Goal: Check status: Check status

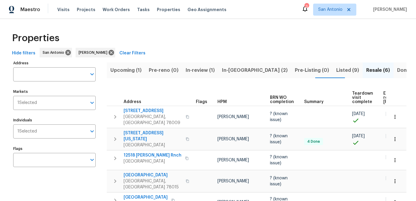
scroll to position [0, 63]
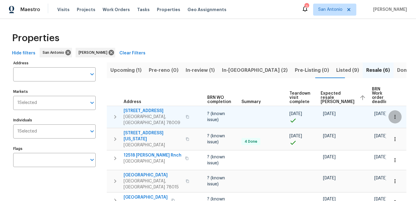
click at [395, 116] on icon "button" at bounding box center [395, 117] width 6 height 6
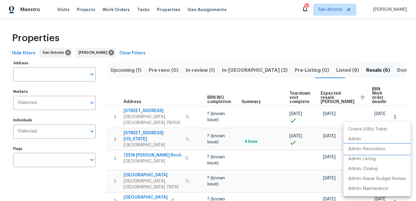
click at [361, 148] on p "Admin: Renovation" at bounding box center [366, 149] width 37 height 6
click at [138, 112] on div at bounding box center [208, 100] width 416 height 201
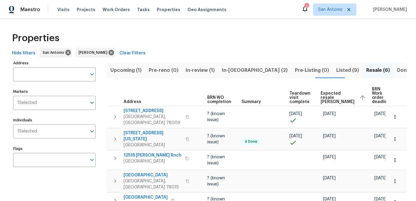
click at [138, 112] on span "2203 Geneva St" at bounding box center [152, 111] width 58 height 6
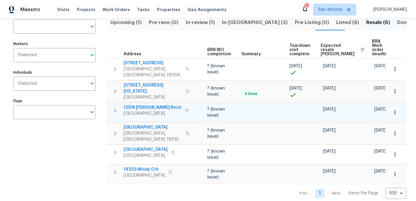
scroll to position [0, 0]
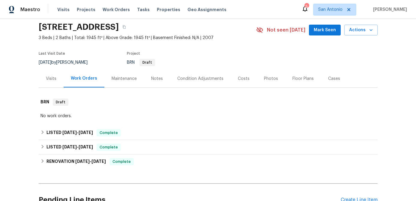
scroll to position [28, 0]
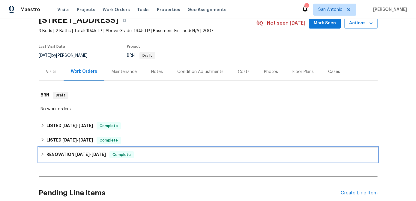
click at [120, 152] on span "Complete" at bounding box center [121, 154] width 23 height 6
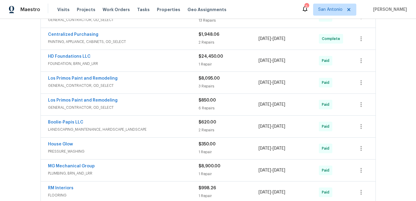
scroll to position [207, 0]
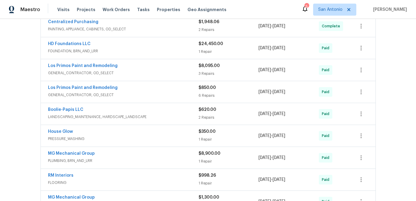
click at [95, 157] on div "MG Mechanical Group" at bounding box center [123, 153] width 150 height 7
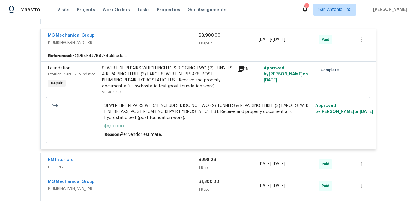
scroll to position [331, 0]
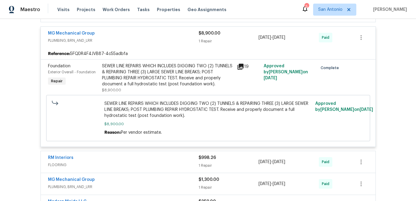
click at [147, 76] on div "SEWER LINE REPAIRS WHICH INCLUDES DIGGING TWO (2) TUNNELS & REPAIRING THREE (3)…" at bounding box center [167, 75] width 131 height 24
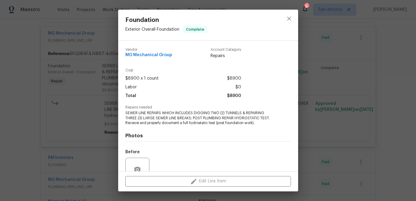
scroll to position [55, 0]
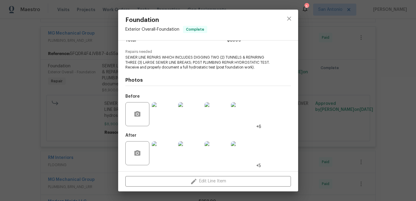
click at [167, 151] on img at bounding box center [164, 153] width 24 height 24
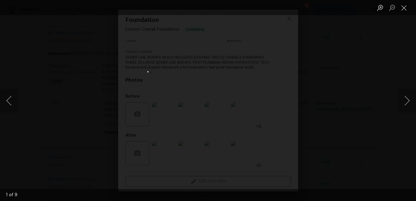
click at [171, 129] on img "Lightbox" at bounding box center [207, 100] width 121 height 58
click at [170, 129] on img "Lightbox" at bounding box center [207, 100] width 121 height 58
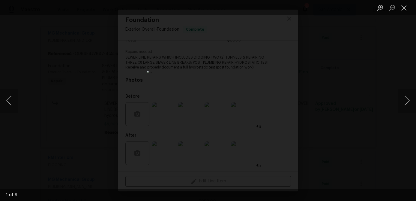
click at [196, 125] on img "Lightbox" at bounding box center [207, 100] width 121 height 58
click at [405, 101] on button "Next image" at bounding box center [407, 100] width 18 height 24
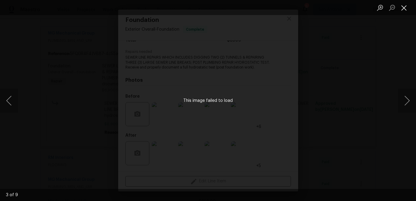
click at [403, 11] on button "Close lightbox" at bounding box center [404, 7] width 12 height 10
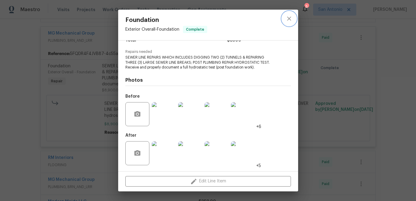
click at [289, 20] on icon "close" at bounding box center [288, 18] width 7 height 7
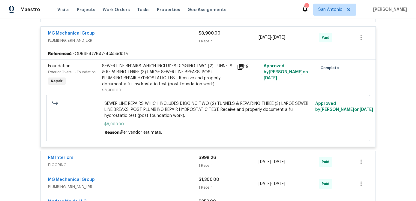
click at [158, 37] on div "MG Mechanical Group" at bounding box center [123, 33] width 150 height 7
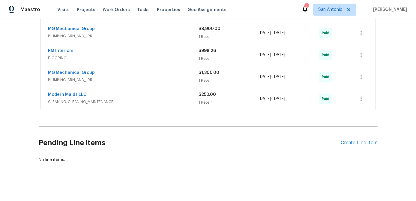
click at [138, 78] on span "PLUMBING, BRN_AND_LRR" at bounding box center [123, 80] width 150 height 6
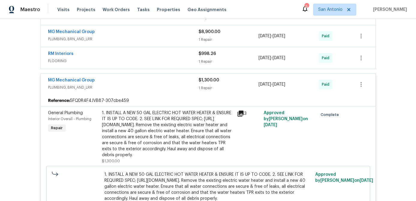
click at [138, 78] on div "MG Mechanical Group" at bounding box center [123, 80] width 150 height 7
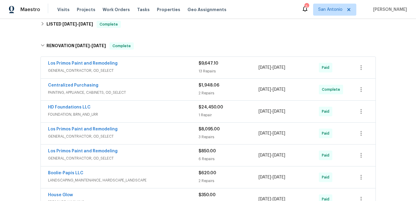
scroll to position [141, 0]
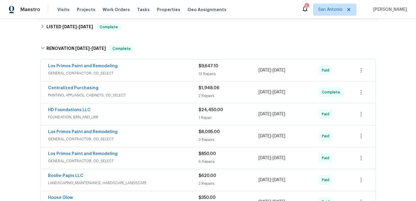
click at [114, 110] on div "HD Foundations LLC" at bounding box center [123, 110] width 150 height 7
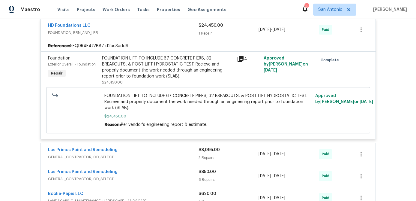
scroll to position [248, 0]
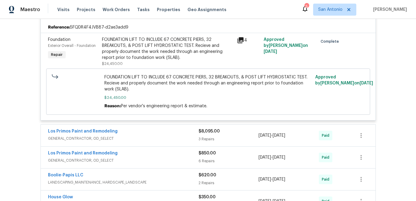
click at [155, 52] on div "FOUNDATION LIFT TO INCLUDE 67 CONCRETE PIERS, 32 BREAKOUTS, & POST LIFT HYDROST…" at bounding box center [167, 49] width 131 height 24
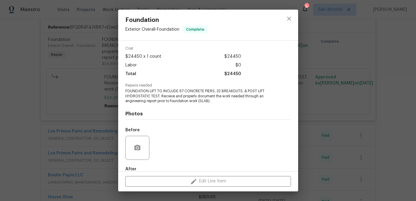
scroll to position [55, 0]
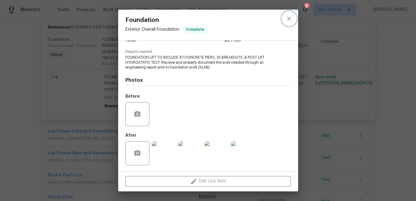
click at [288, 14] on button "close" at bounding box center [289, 18] width 14 height 14
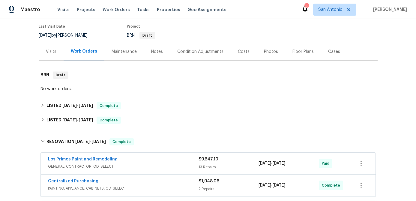
scroll to position [0, 0]
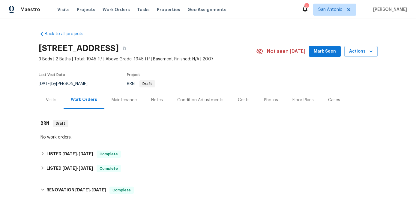
click at [322, 53] on span "Mark Seen" at bounding box center [325, 51] width 22 height 7
